Goal: Use online tool/utility: Utilize a website feature to perform a specific function

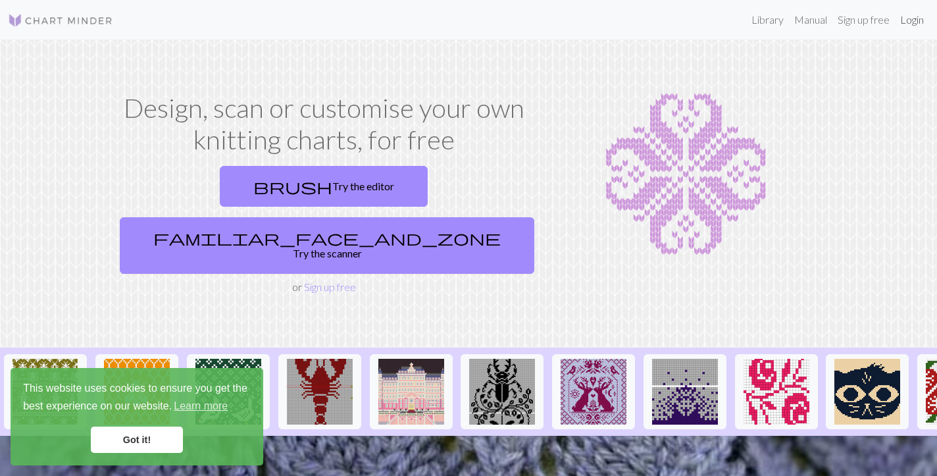
click at [915, 22] on link "Login" at bounding box center [912, 20] width 34 height 26
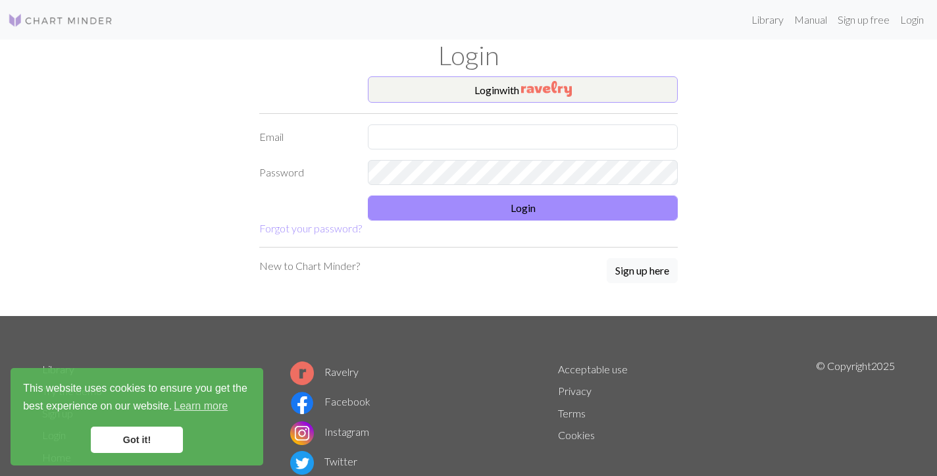
click at [496, 96] on button "Login with" at bounding box center [523, 89] width 310 height 26
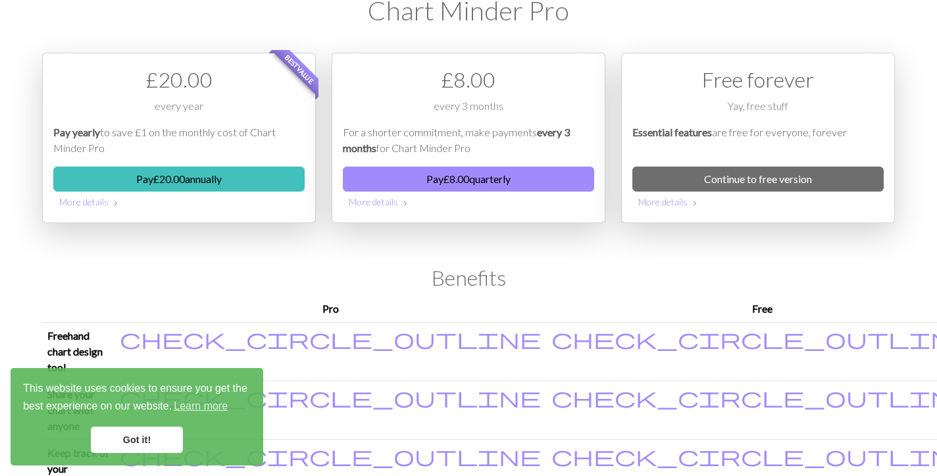
scroll to position [46, 0]
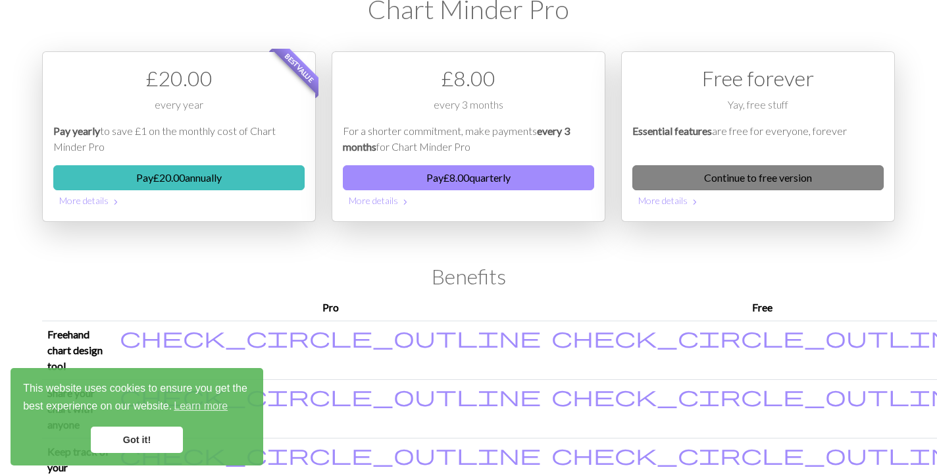
click at [766, 178] on link "Continue to free version" at bounding box center [757, 177] width 251 height 25
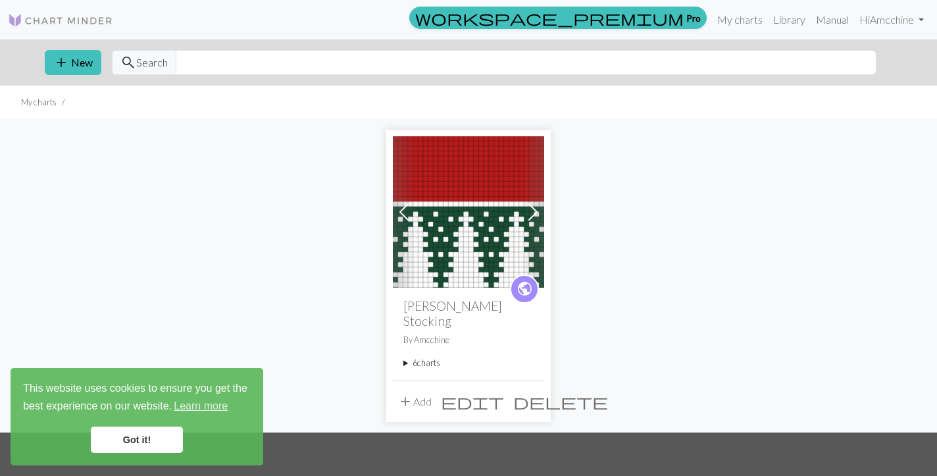
click at [465, 229] on img at bounding box center [468, 211] width 151 height 151
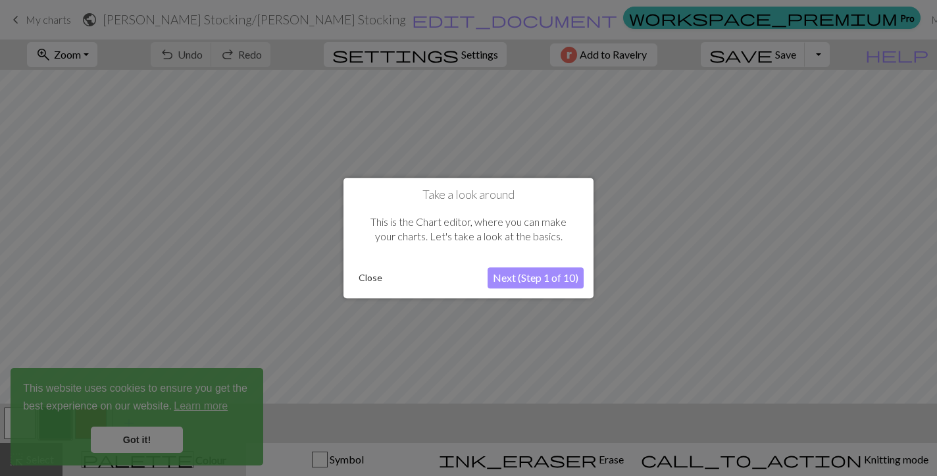
click at [373, 276] on button "Close" at bounding box center [370, 278] width 34 height 20
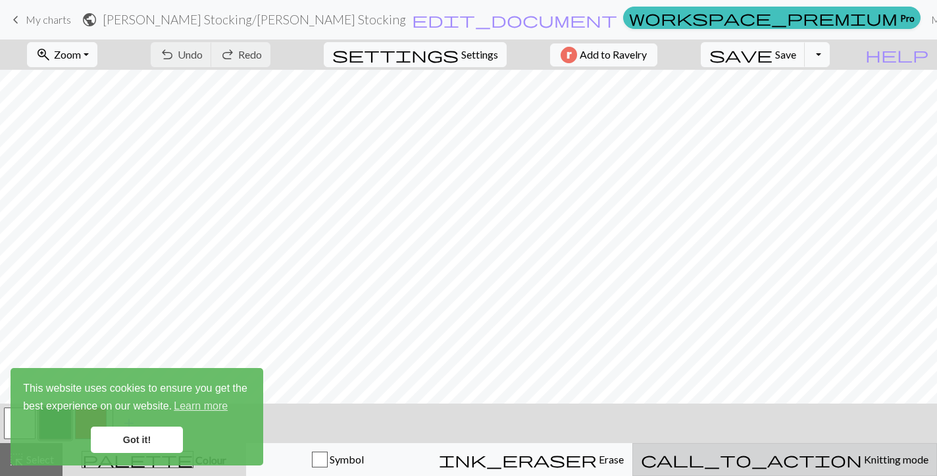
click at [862, 460] on span "Knitting mode" at bounding box center [895, 459] width 66 height 13
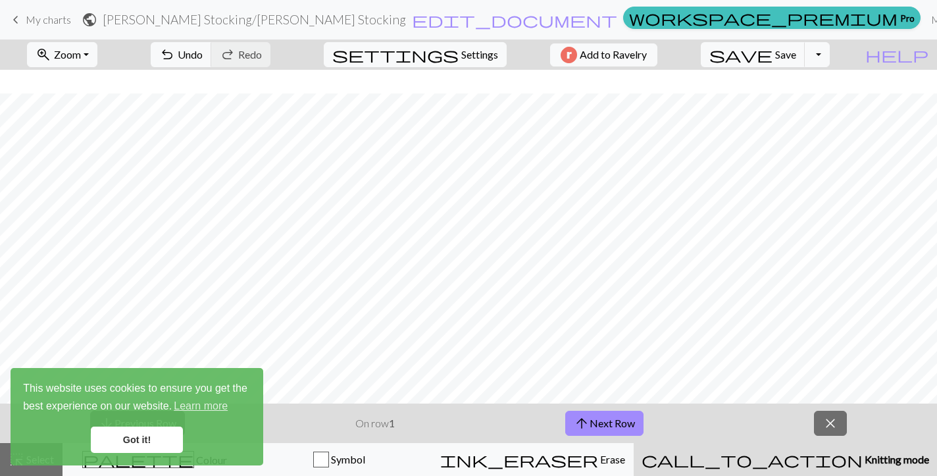
scroll to position [509, 0]
click at [611, 413] on button "arrow_upward Next Row" at bounding box center [604, 423] width 78 height 25
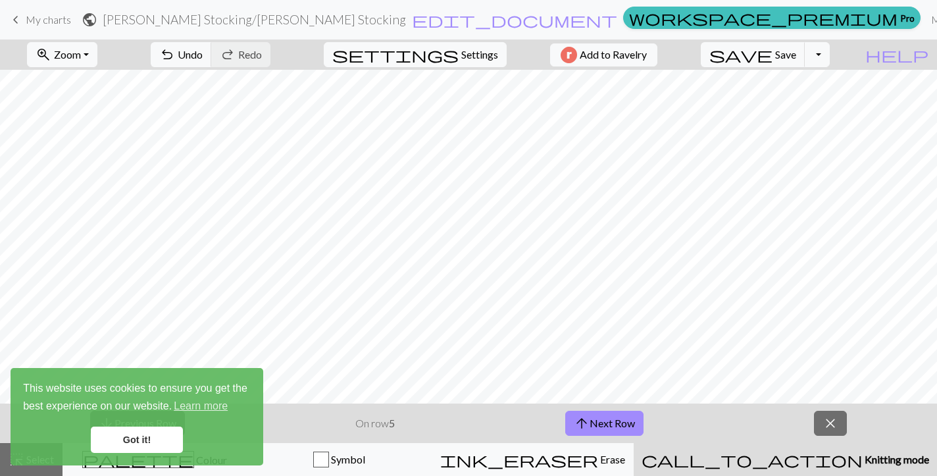
click at [124, 444] on link "Got it!" at bounding box center [137, 439] width 92 height 26
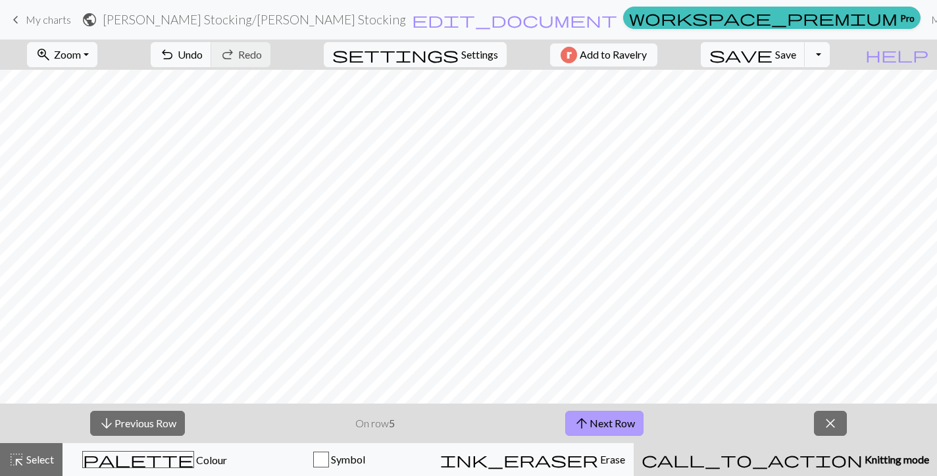
click at [606, 414] on button "arrow_upward Next Row" at bounding box center [604, 423] width 78 height 25
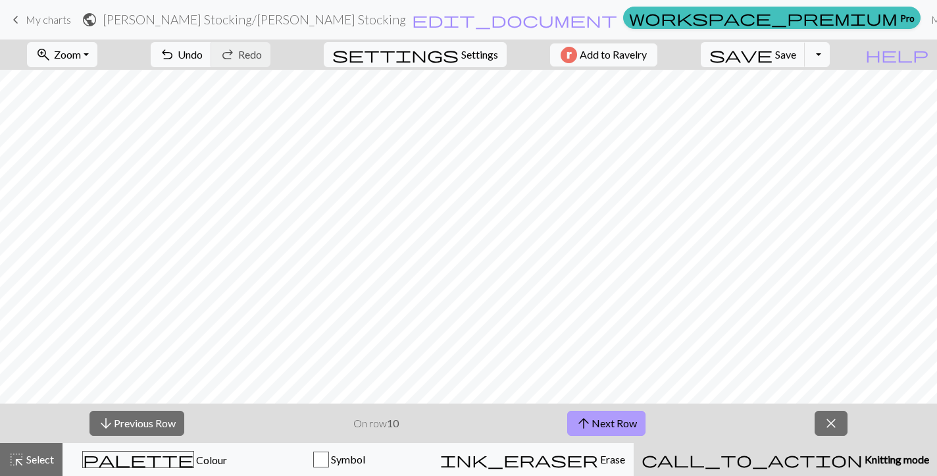
click at [606, 414] on button "arrow_upward Next Row" at bounding box center [606, 423] width 78 height 25
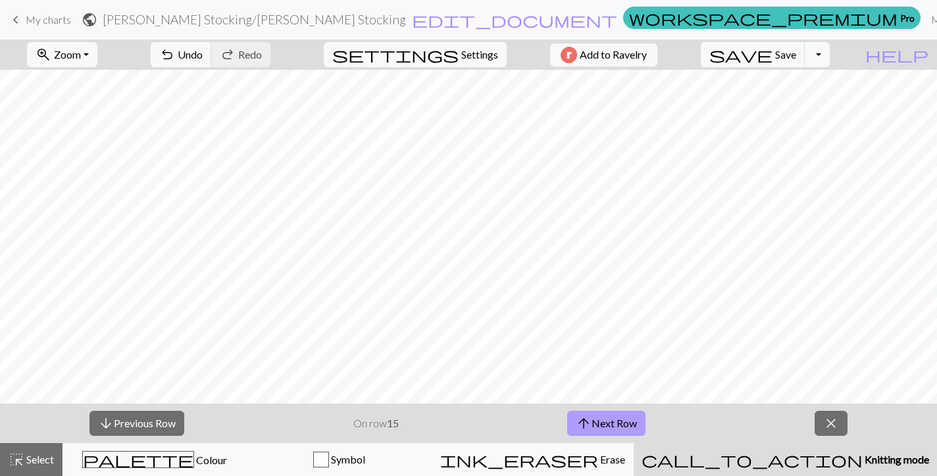
click at [606, 414] on button "arrow_upward Next Row" at bounding box center [606, 423] width 78 height 25
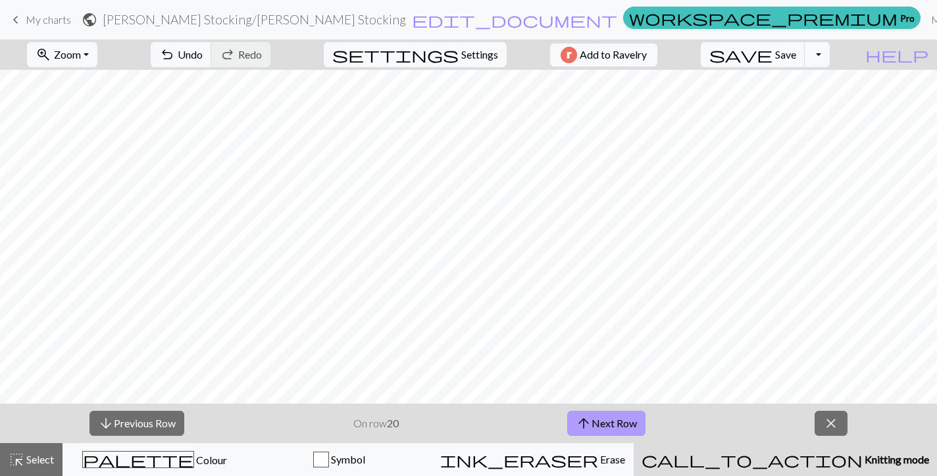
click at [606, 414] on button "arrow_upward Next Row" at bounding box center [606, 423] width 78 height 25
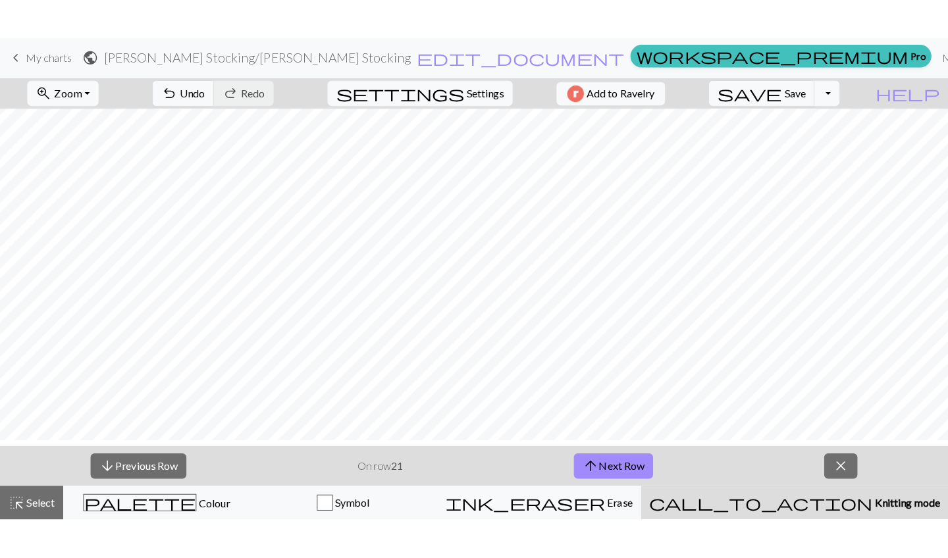
scroll to position [376, 0]
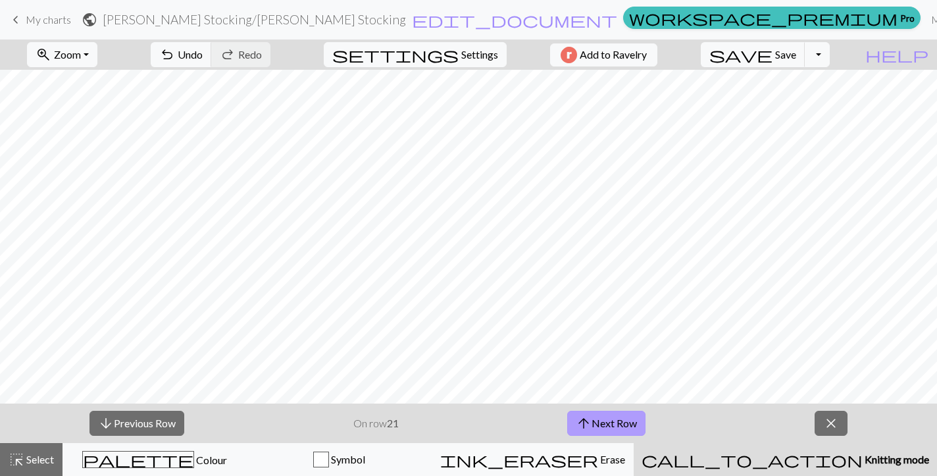
click at [596, 415] on button "arrow_upward Next Row" at bounding box center [606, 423] width 78 height 25
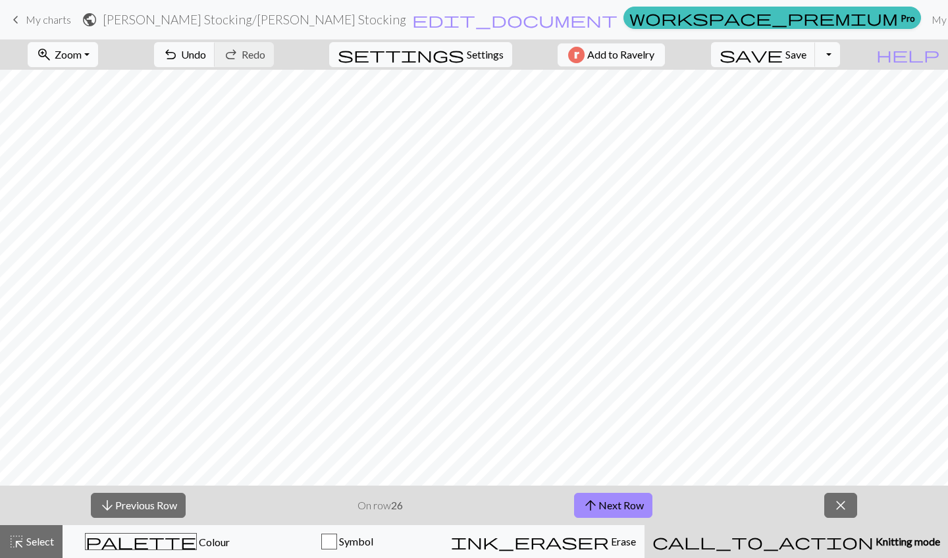
click at [82, 52] on span "Zoom" at bounding box center [68, 54] width 27 height 13
click at [90, 109] on button "Fit width" at bounding box center [80, 104] width 104 height 21
click at [122, 475] on button "arrow_downward Previous Row" at bounding box center [138, 505] width 95 height 25
